Goal: Task Accomplishment & Management: Manage account settings

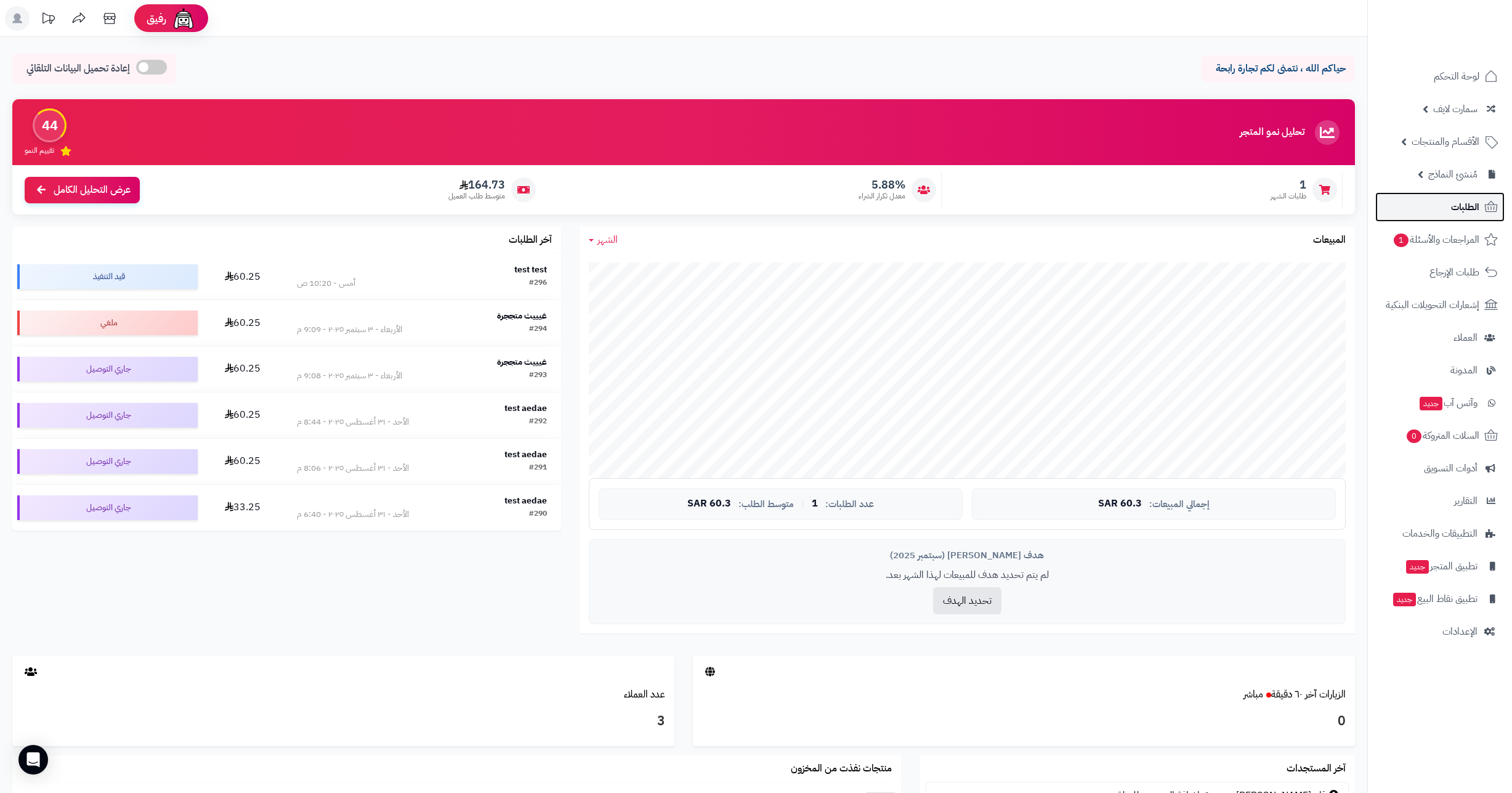
click at [1472, 208] on span "الطلبات" at bounding box center [1465, 207] width 28 height 17
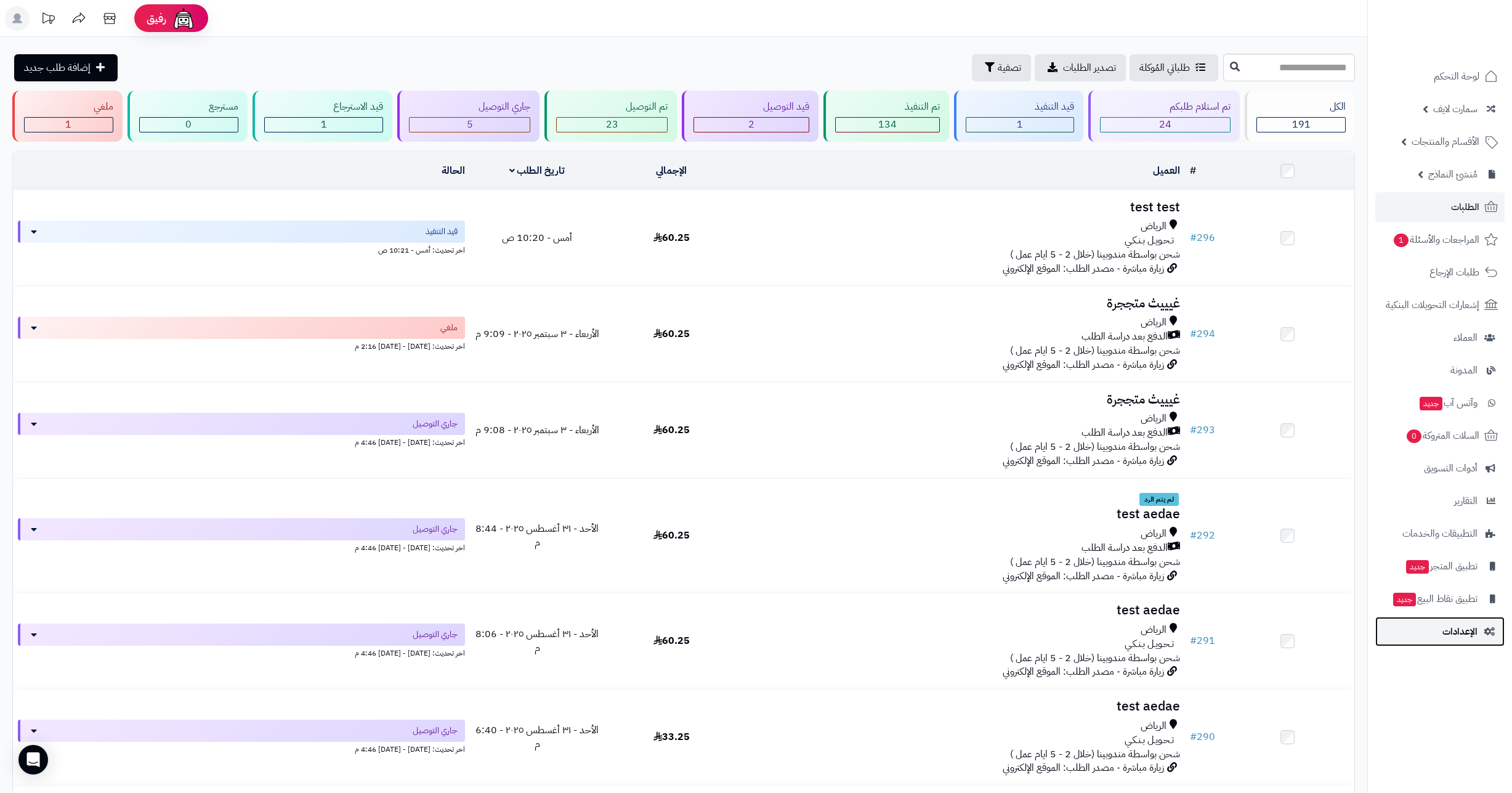
click at [1459, 631] on span "الإعدادات" at bounding box center [1460, 632] width 35 height 17
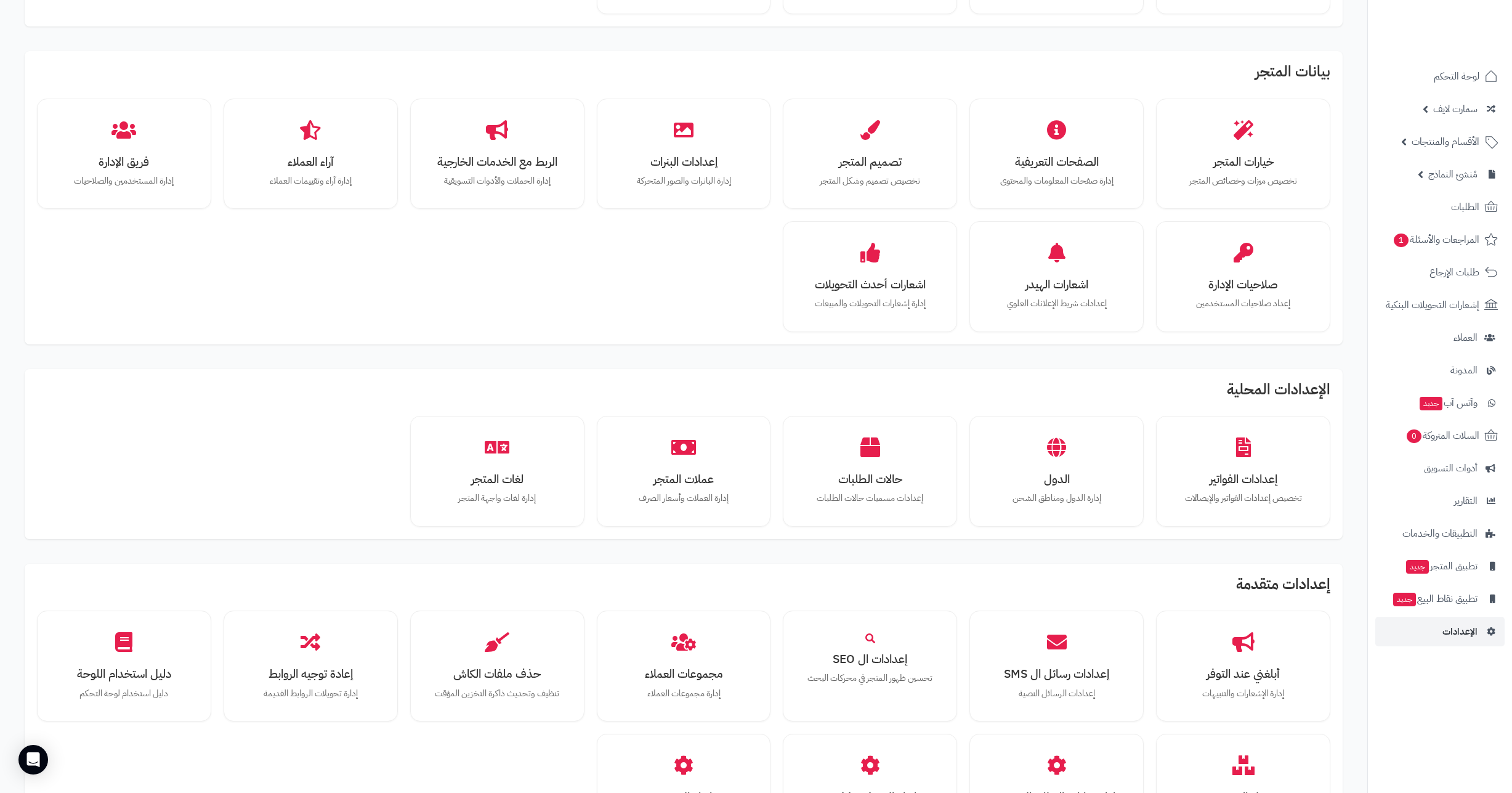
scroll to position [411, 0]
